Goal: Contribute content: Add original content to the website for others to see

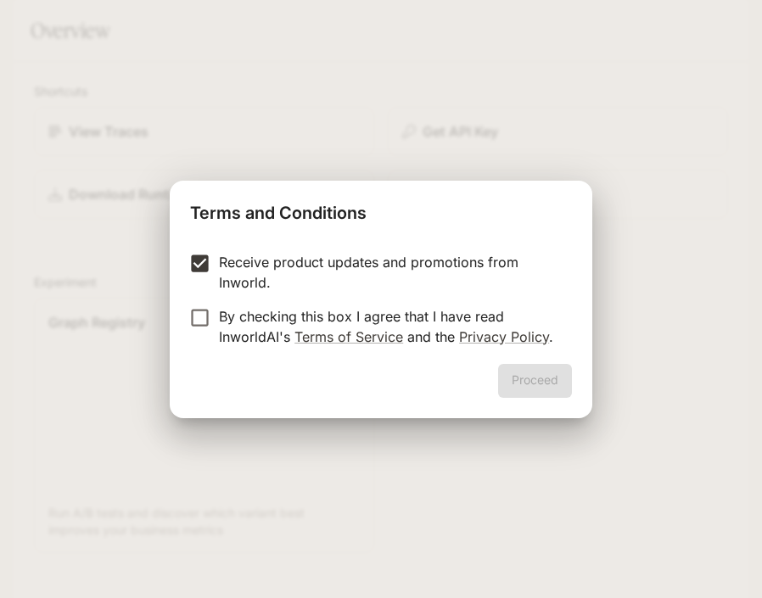
click at [198, 331] on label "By checking this box I agree that I have read InworldAI's Terms of Service and …" at bounding box center [369, 326] width 377 height 41
click at [529, 377] on button "Proceed" at bounding box center [535, 381] width 74 height 34
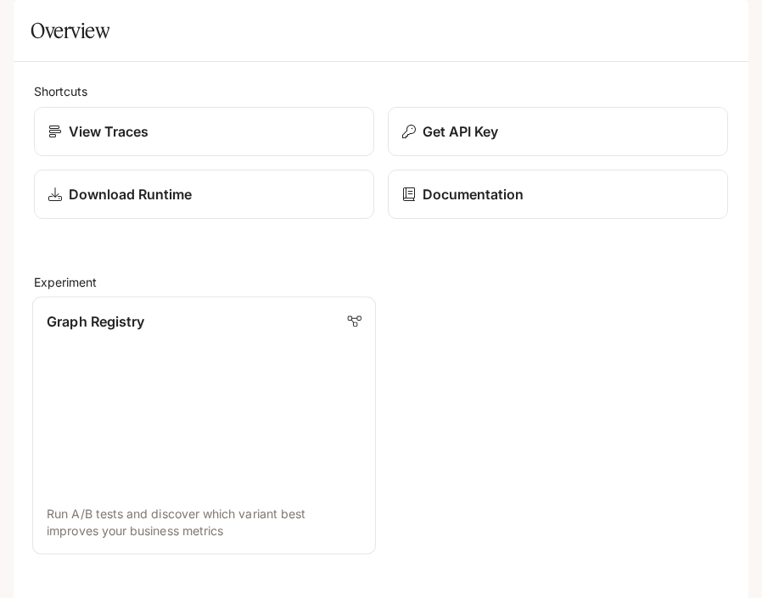
scroll to position [320, 0]
click at [219, 296] on link "Graph Registry Run A/B tests and discover which variant best improves your busi…" at bounding box center [204, 425] width 344 height 258
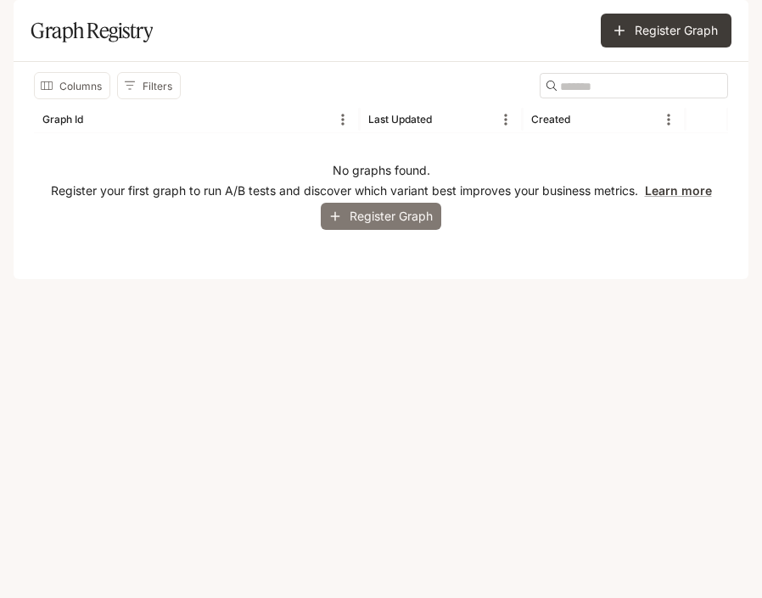
click at [412, 231] on button "Register Graph" at bounding box center [381, 217] width 120 height 28
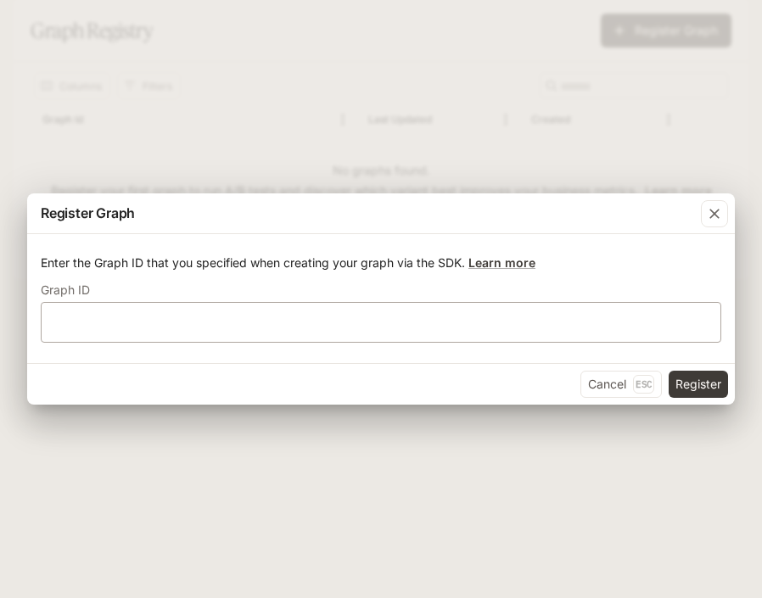
click at [391, 310] on div "​" at bounding box center [381, 322] width 680 height 41
click at [408, 321] on input "text" at bounding box center [381, 322] width 679 height 17
type input "*"
click at [726, 401] on div "Cancel Esc Register" at bounding box center [380, 384] width 707 height 42
click at [718, 394] on button "Register" at bounding box center [697, 384] width 59 height 27
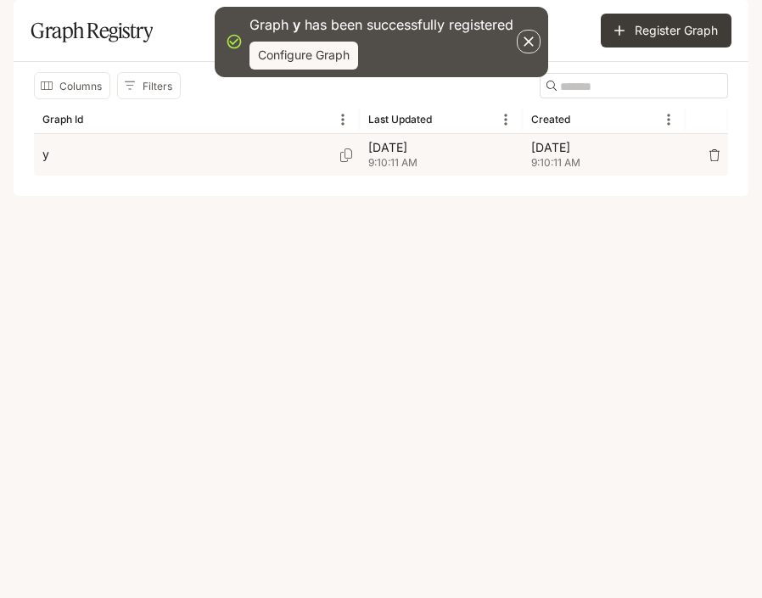
click at [401, 156] on p "[DATE]" at bounding box center [441, 147] width 146 height 17
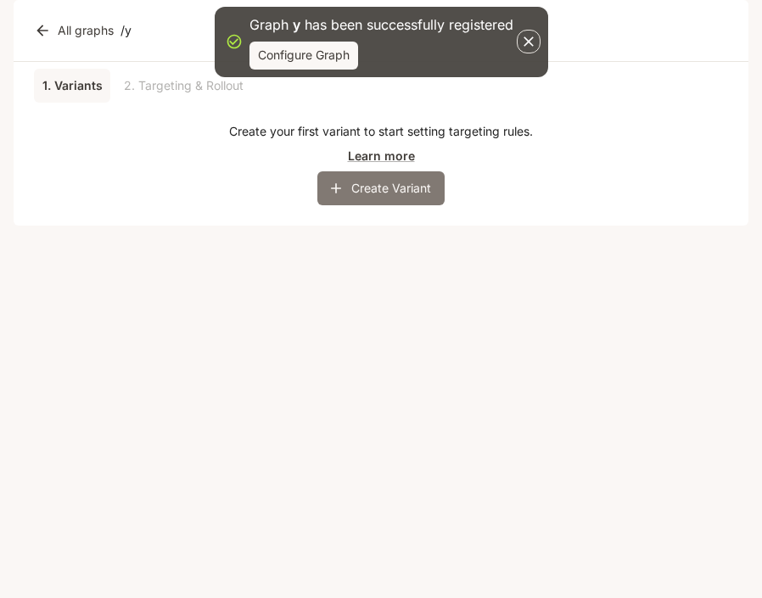
click at [347, 205] on button "Create Variant" at bounding box center [380, 188] width 127 height 34
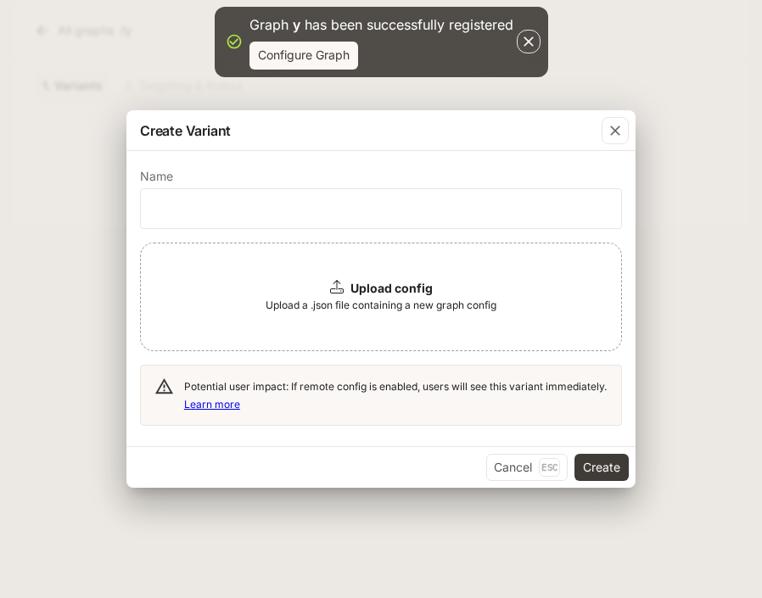
click at [347, 291] on div "Upload config" at bounding box center [381, 288] width 103 height 17
